Goal: Information Seeking & Learning: Learn about a topic

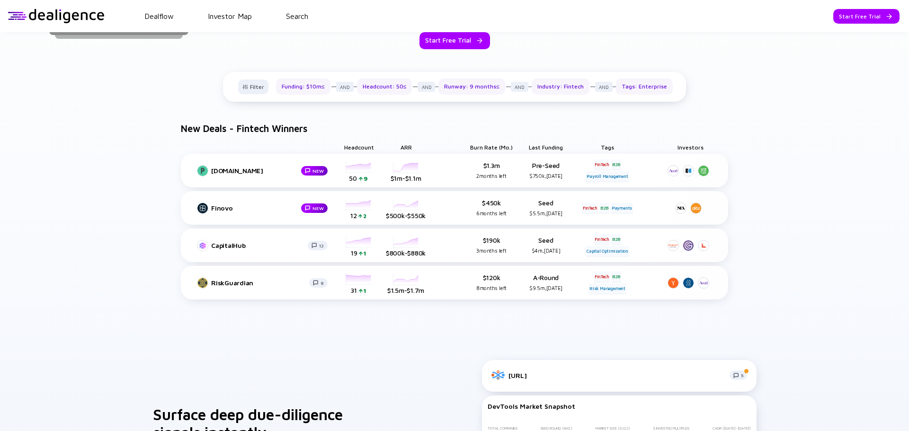
scroll to position [555, 0]
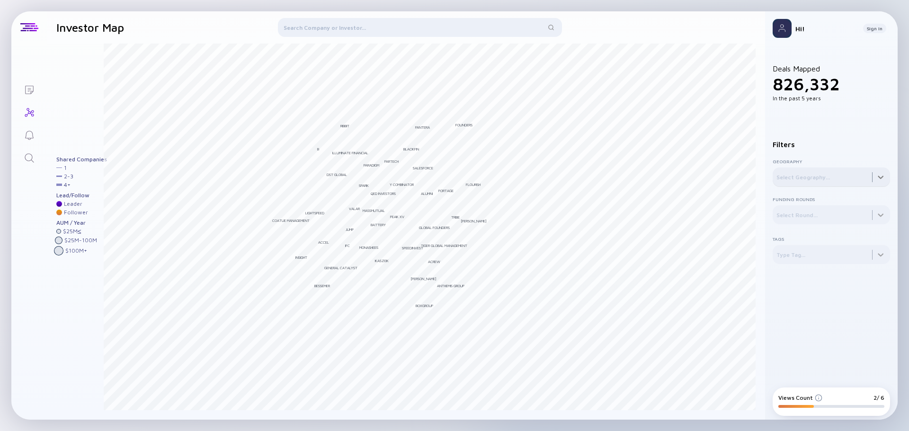
click at [874, 176] on div at bounding box center [830, 177] width 117 height 19
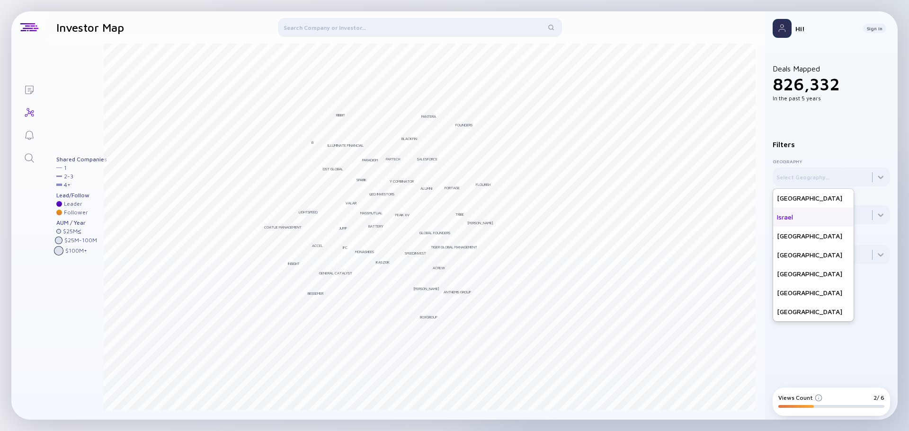
click at [781, 217] on div "Israel" at bounding box center [813, 217] width 80 height 19
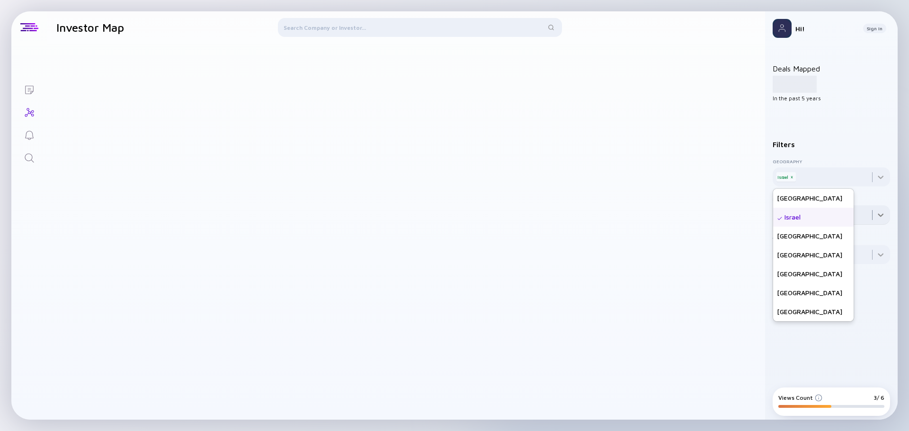
click at [858, 214] on div at bounding box center [830, 214] width 117 height 19
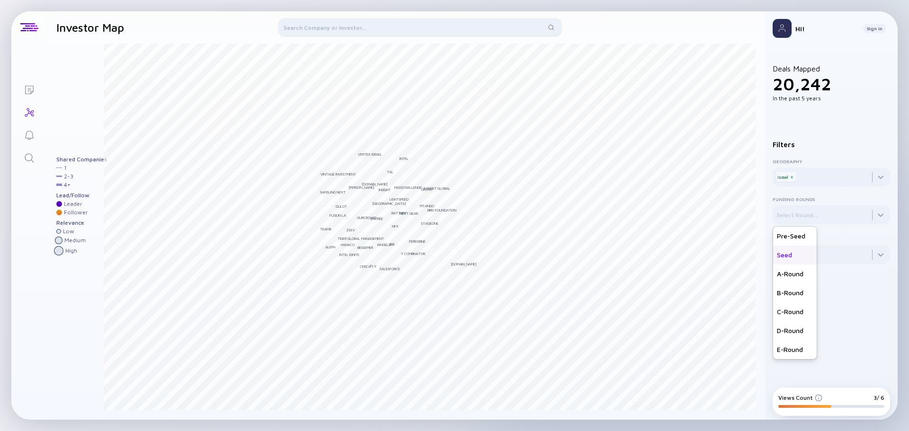
click at [789, 253] on div "Seed" at bounding box center [795, 255] width 44 height 19
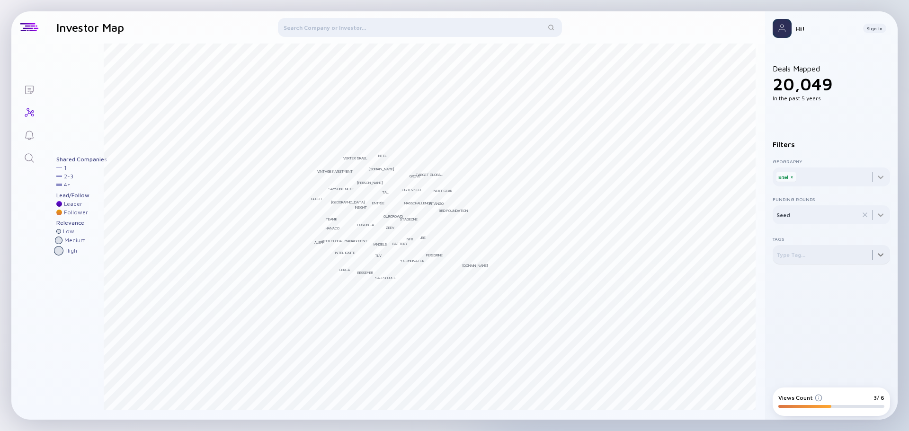
click at [821, 256] on div at bounding box center [830, 254] width 117 height 19
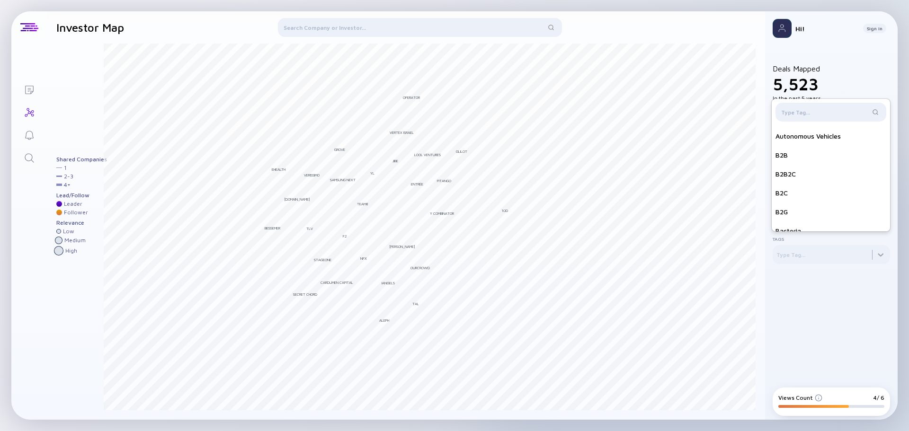
scroll to position [662, 0]
click at [805, 154] on div "B2B" at bounding box center [830, 154] width 118 height 19
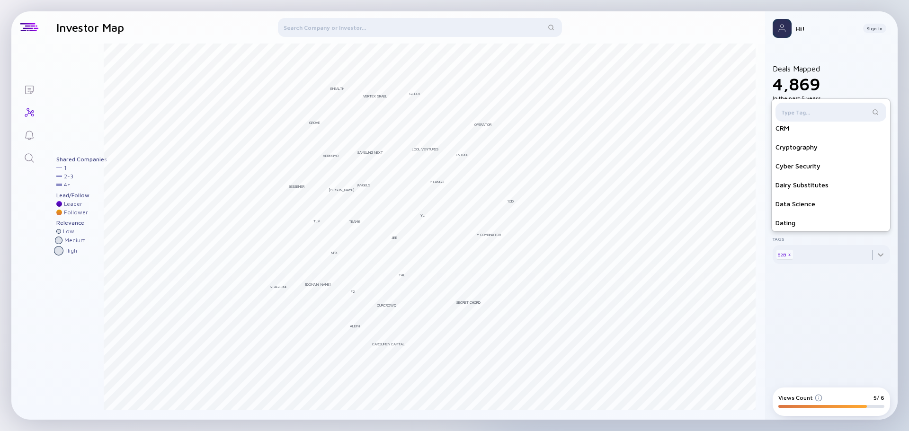
scroll to position [1640, 0]
click at [827, 165] on div "Cyber Security" at bounding box center [830, 160] width 118 height 19
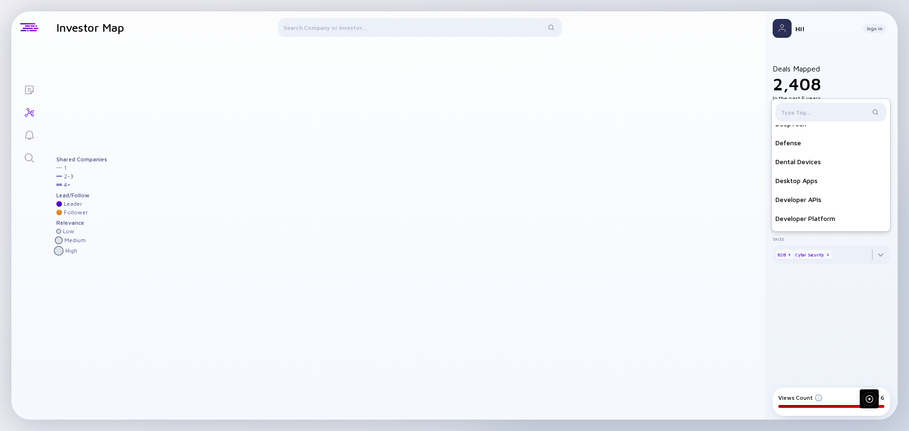
scroll to position [1772, 0]
click at [838, 192] on div "Developer APIs" at bounding box center [830, 199] width 118 height 19
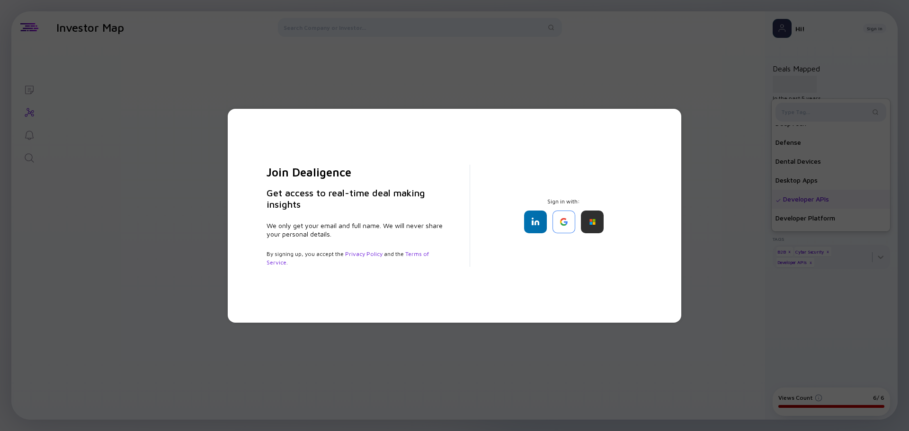
click at [680, 239] on div "Join Dealigence Get access to real-time deal making insights We only get your e…" at bounding box center [454, 216] width 453 height 214
click at [681, 115] on div "Join Dealigence Get access to real-time deal making insights We only get your e…" at bounding box center [454, 215] width 909 height 431
click at [546, 58] on div "Join Dealigence Get access to real-time deal making insights We only get your e…" at bounding box center [454, 215] width 909 height 431
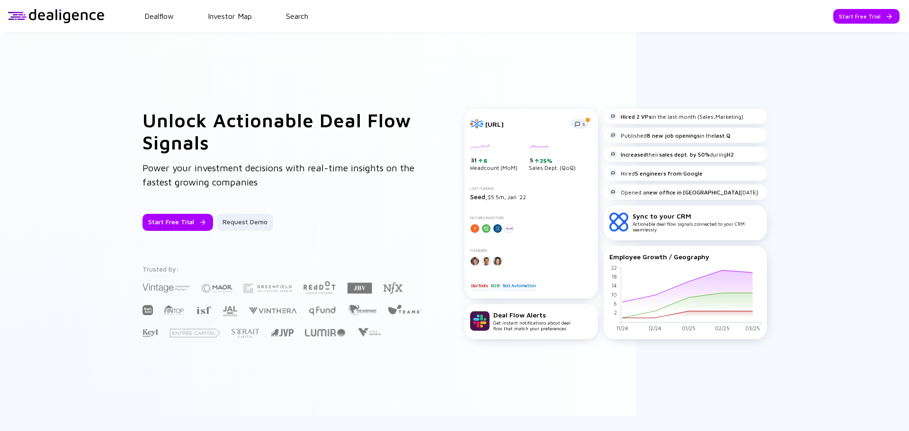
scroll to position [274, 0]
